Goal: Information Seeking & Learning: Learn about a topic

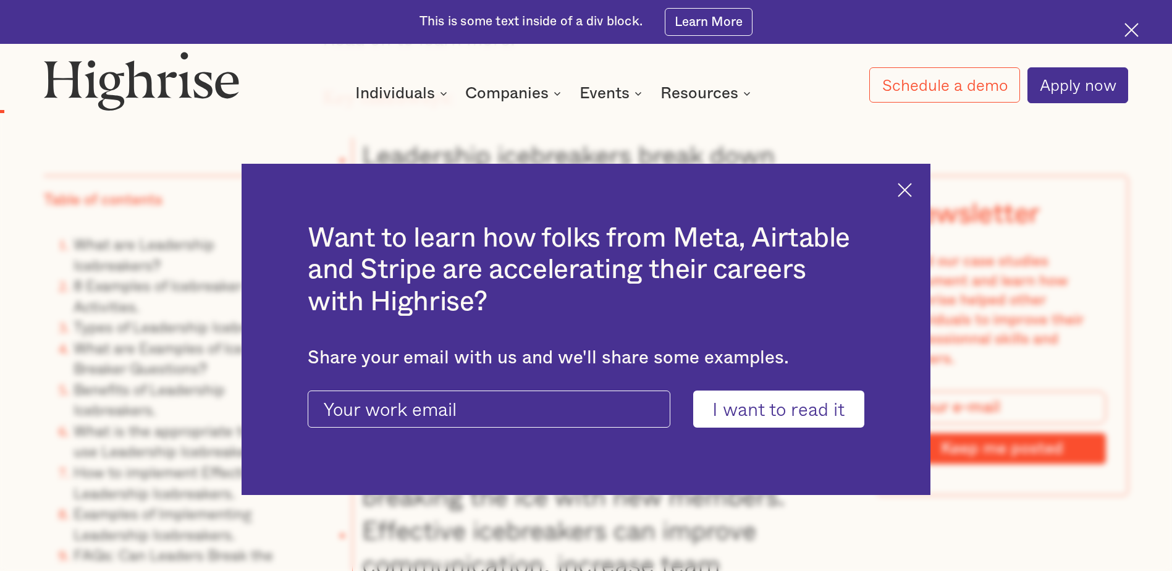
scroll to position [1606, 0]
click at [912, 188] on img at bounding box center [904, 190] width 14 height 14
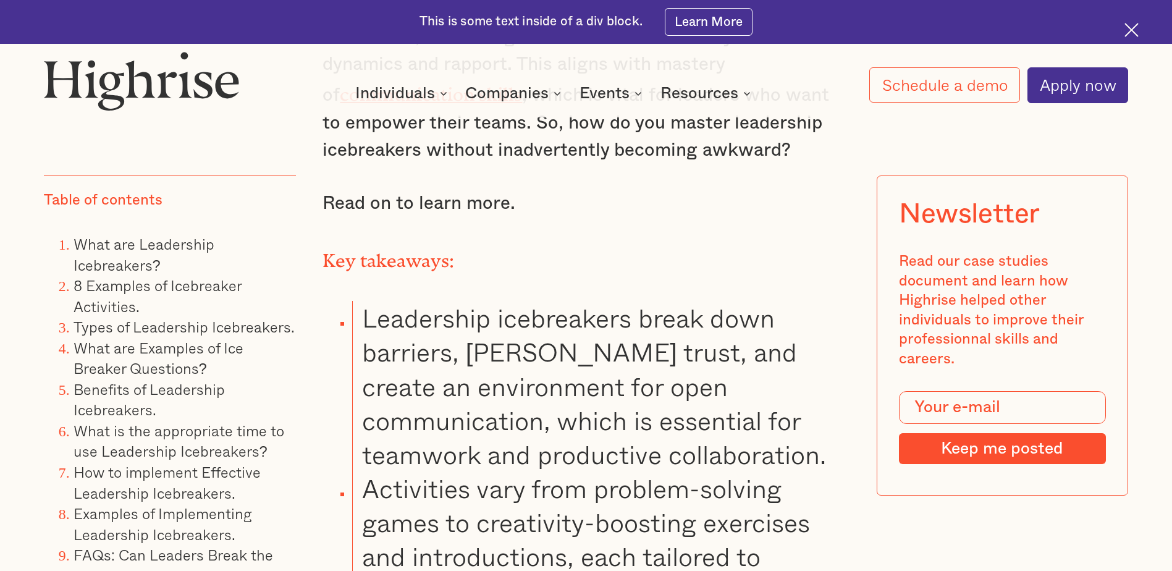
scroll to position [1420, 0]
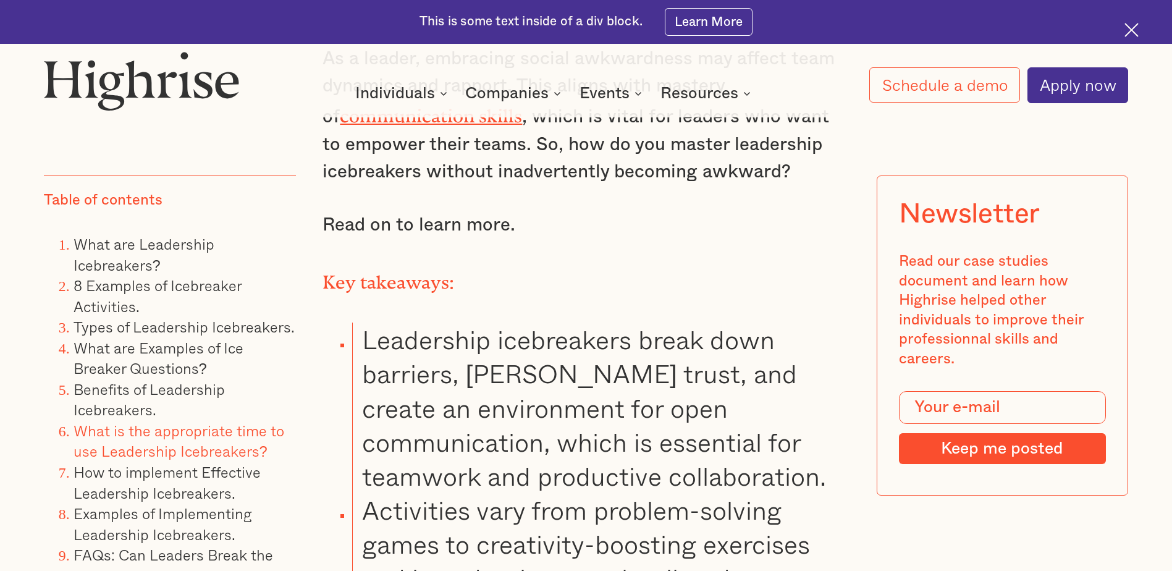
drag, startPoint x: 87, startPoint y: 438, endPoint x: 96, endPoint y: 434, distance: 10.5
click at [88, 438] on li "What is the appropriate time to use Leadership Icebreakers?" at bounding box center [184, 441] width 222 height 41
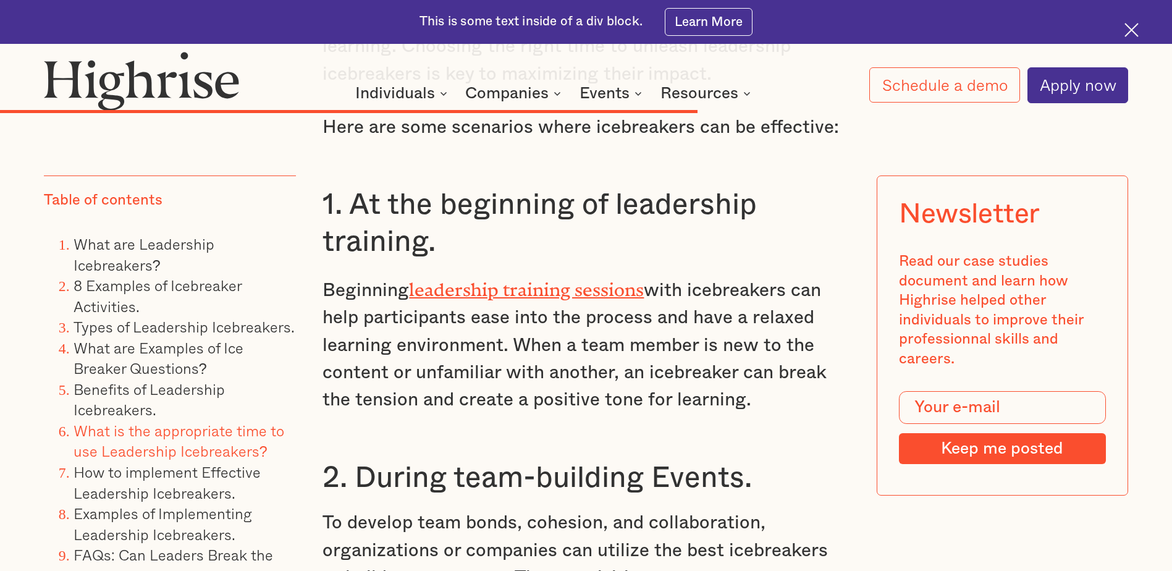
scroll to position [12553, 0]
click at [156, 237] on li "What are Leadership Icebreakers?" at bounding box center [184, 254] width 222 height 41
click at [146, 182] on div "Table of contents What are Leadership Icebreakers? 8 Examples of Icebreaker Act…" at bounding box center [170, 410] width 252 height 468
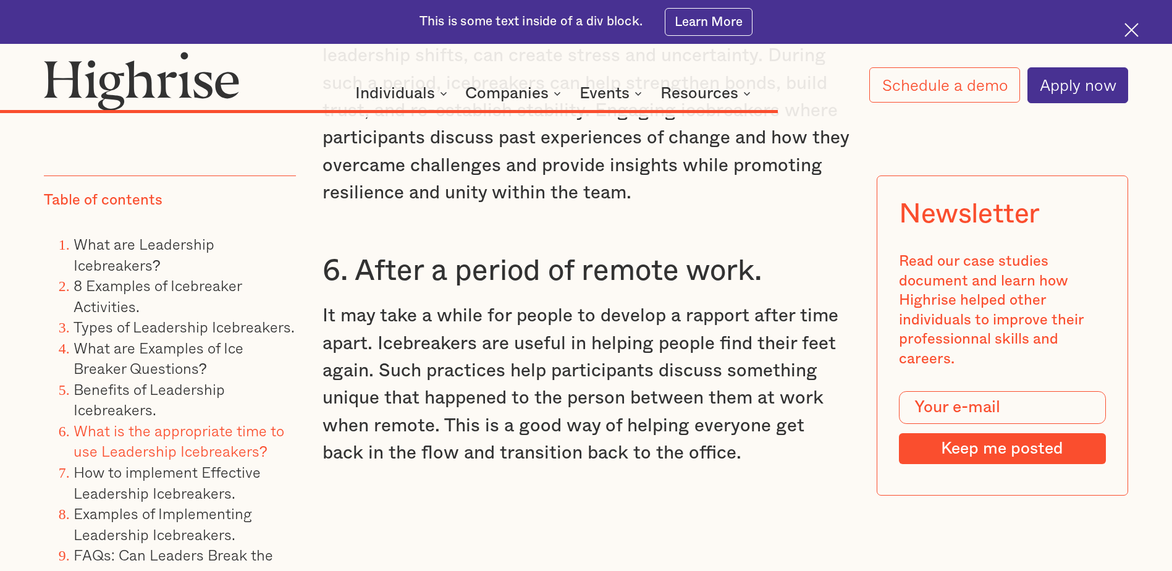
scroll to position [14097, 0]
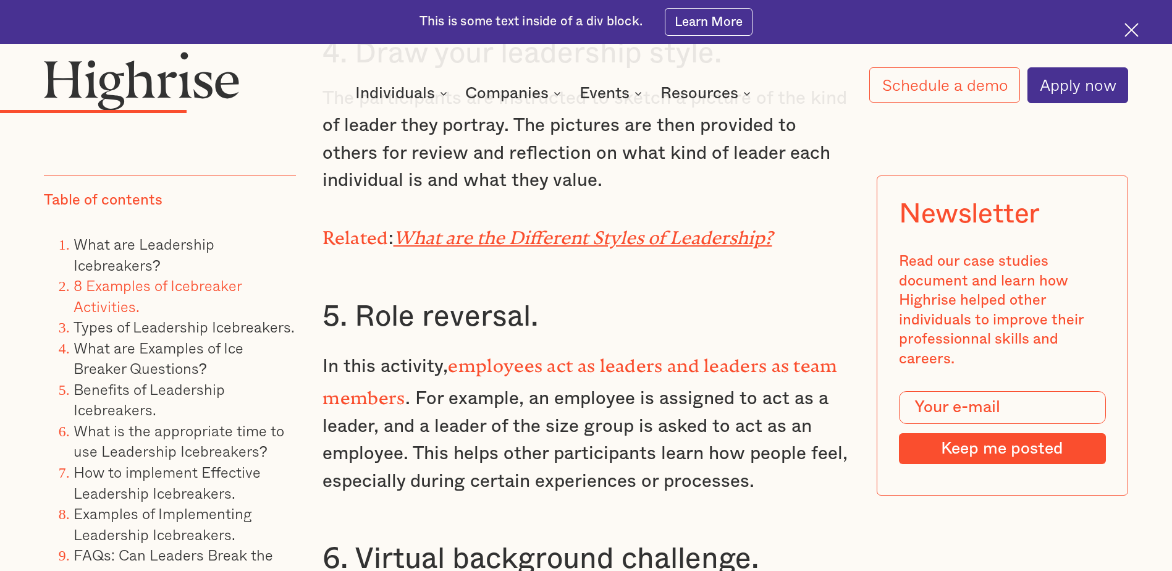
scroll to position [4508, 0]
